Goal: Information Seeking & Learning: Learn about a topic

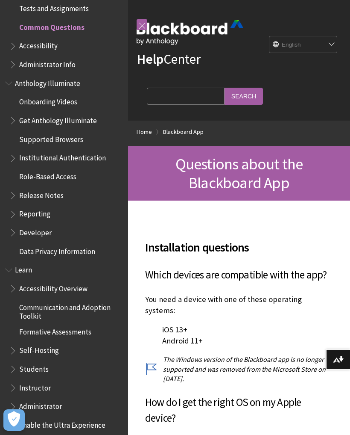
click at [332, 39] on select "English عربية Català Cymraeg Deutsch Español Suomi Français עברית Italiano 日本語 …" at bounding box center [304, 44] width 68 height 17
select select "/ar-sa/Blackboard_App/FAQs"
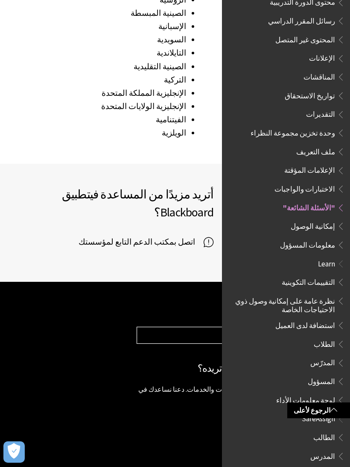
scroll to position [290, 0]
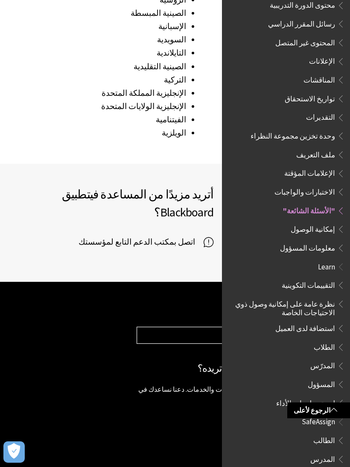
click at [331, 433] on span "الطالب" at bounding box center [325, 439] width 22 height 12
